Goal: Navigation & Orientation: Find specific page/section

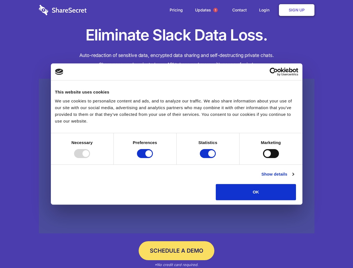
click at [90, 158] on div at bounding box center [82, 153] width 16 height 9
click at [153, 158] on input "Preferences" at bounding box center [145, 153] width 16 height 9
checkbox input "false"
click at [209, 158] on input "Statistics" at bounding box center [208, 153] width 16 height 9
checkbox input "false"
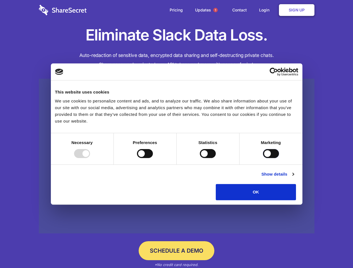
click at [263, 158] on input "Marketing" at bounding box center [271, 153] width 16 height 9
checkbox input "true"
click at [294, 178] on link "Show details" at bounding box center [277, 174] width 32 height 7
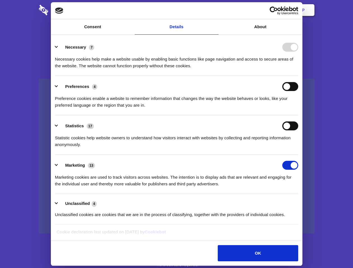
click at [301, 202] on ul "Necessary 7 Necessary cookies help make a website usable by enabling basic func…" at bounding box center [176, 131] width 249 height 188
click at [215, 10] on span "1" at bounding box center [215, 10] width 4 height 4
